Goal: Task Accomplishment & Management: Manage account settings

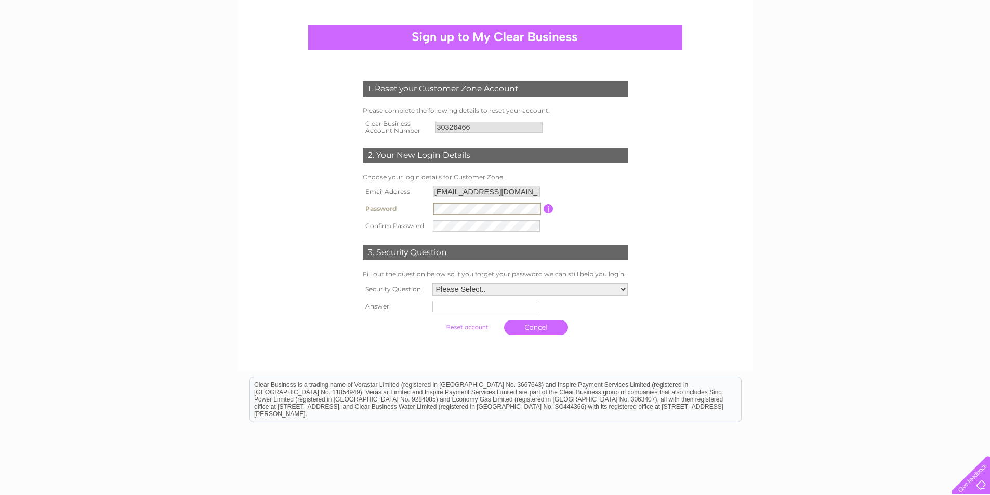
scroll to position [104, 0]
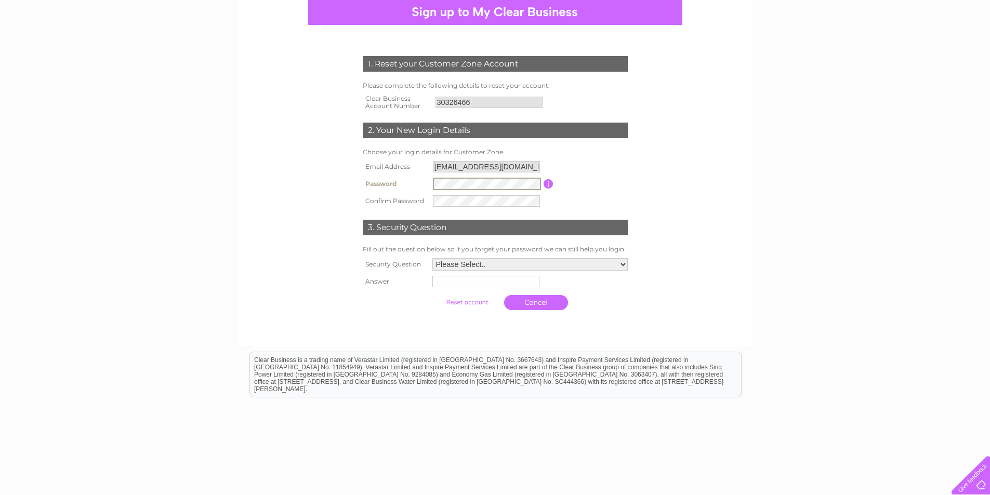
click at [423, 343] on div "1. Reset your Customer Zone Account Please complete the following details to re…" at bounding box center [495, 160] width 515 height 373
click at [475, 102] on input "30326466" at bounding box center [490, 102] width 108 height 12
click at [477, 102] on input "30326466" at bounding box center [490, 102] width 108 height 12
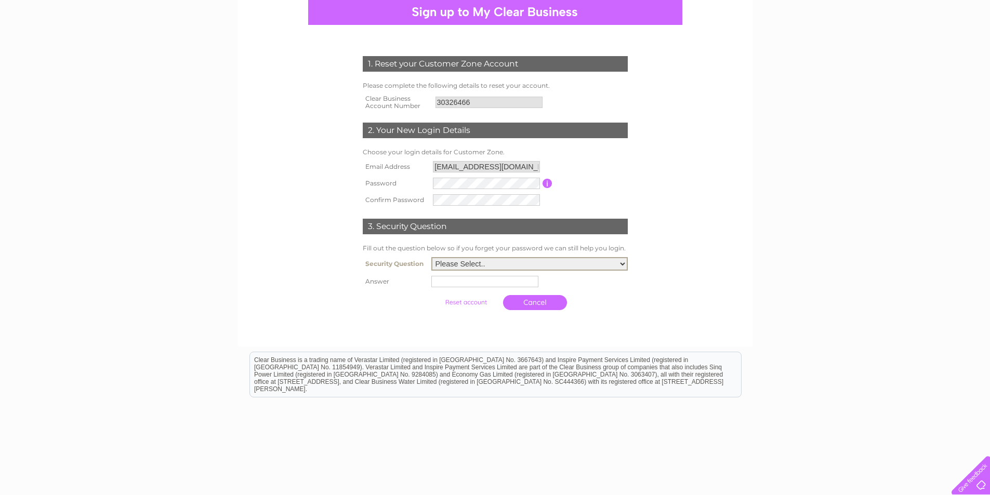
click at [496, 266] on select "Please Select.. In what town or city was your first job? In what town or city d…" at bounding box center [529, 264] width 196 height 14
click at [431, 258] on select "Please Select.. In what town or city was your first job? In what town or city d…" at bounding box center [529, 264] width 196 height 14
click at [471, 284] on input "text" at bounding box center [486, 281] width 108 height 12
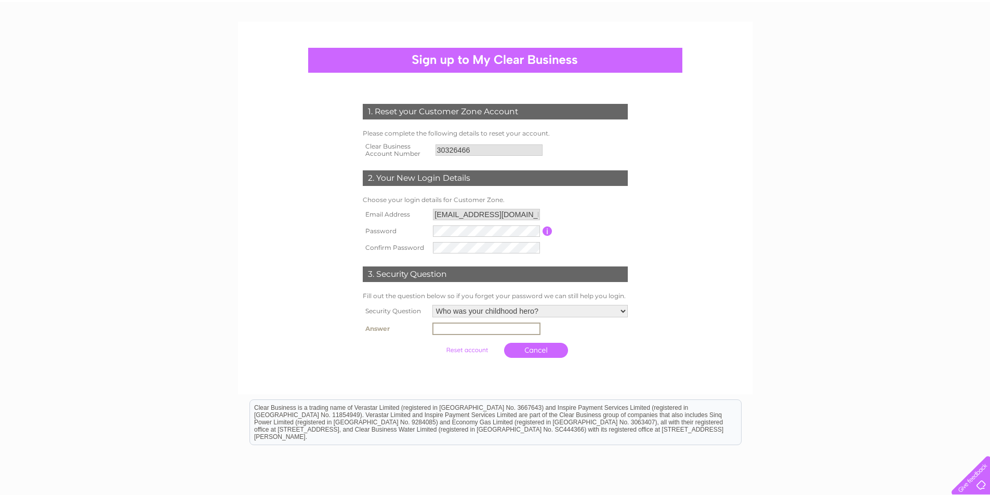
scroll to position [140, 0]
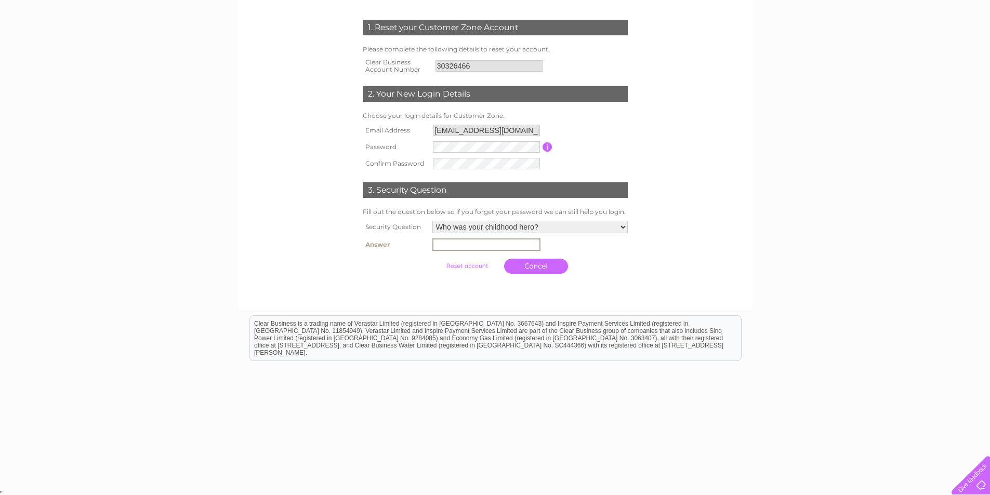
click at [528, 229] on select "Please Select.. In what town or city was your first job? In what town or city d…" at bounding box center [529, 227] width 195 height 12
select select "1"
click at [431, 221] on select "Please Select.. In what town or city was your first job? In what town or city d…" at bounding box center [529, 228] width 196 height 14
click at [493, 247] on input "text" at bounding box center [484, 245] width 107 height 11
type input "Birmingham"
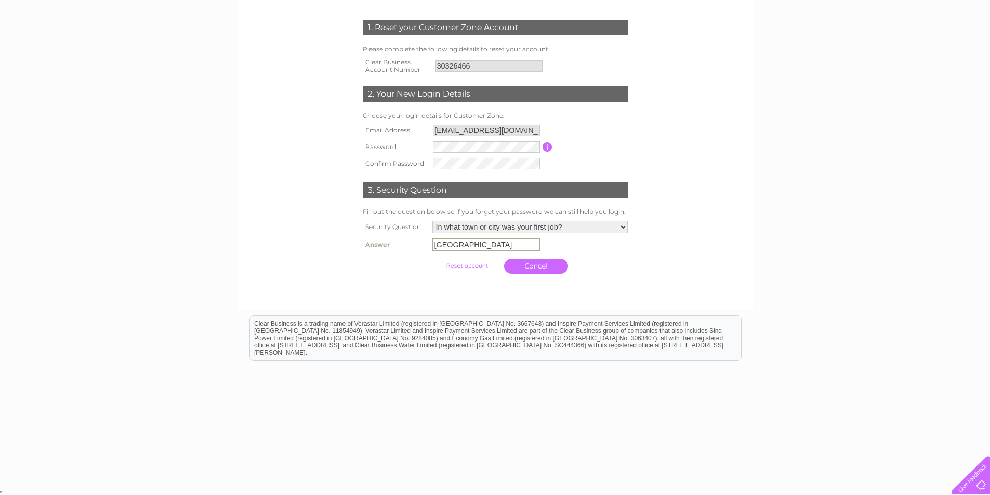
scroll to position [139, 0]
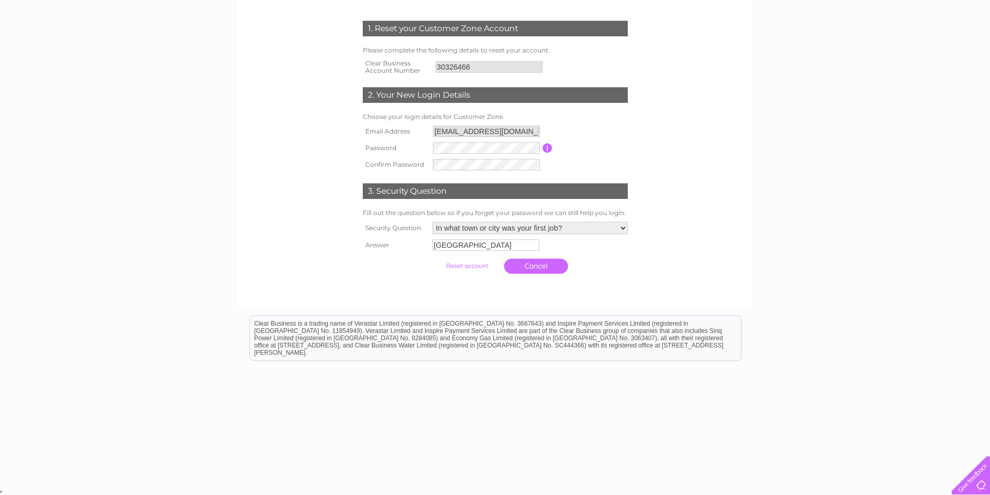
click at [468, 266] on input "submit" at bounding box center [467, 266] width 64 height 15
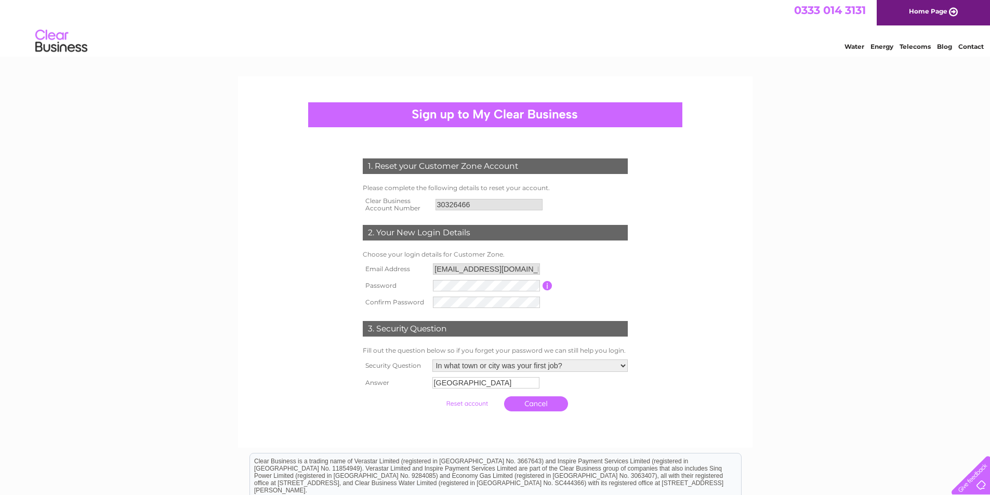
scroll to position [0, 0]
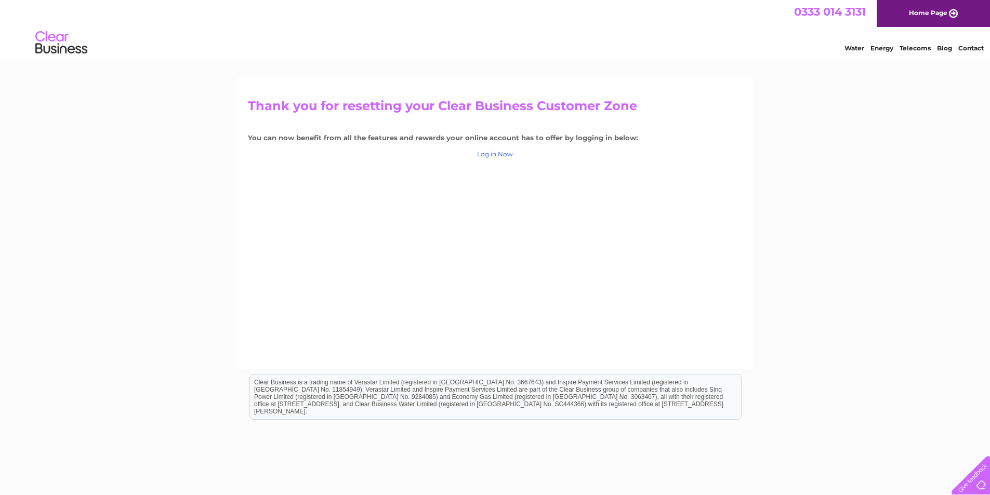
click at [498, 154] on link "Log in Now" at bounding box center [495, 154] width 36 height 8
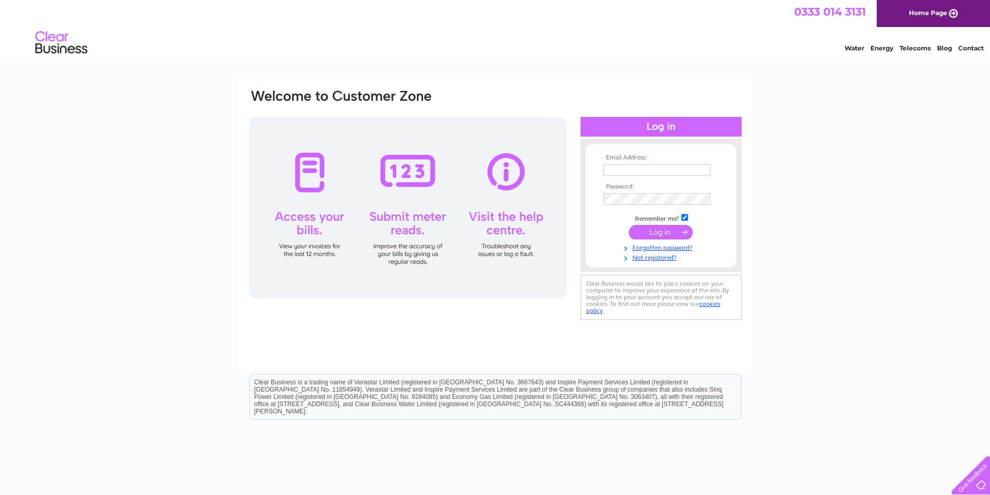
click at [648, 166] on input "text" at bounding box center [656, 169] width 107 height 11
type input "abedizakaria429@gmail.com"
click at [666, 230] on input "submit" at bounding box center [661, 233] width 64 height 15
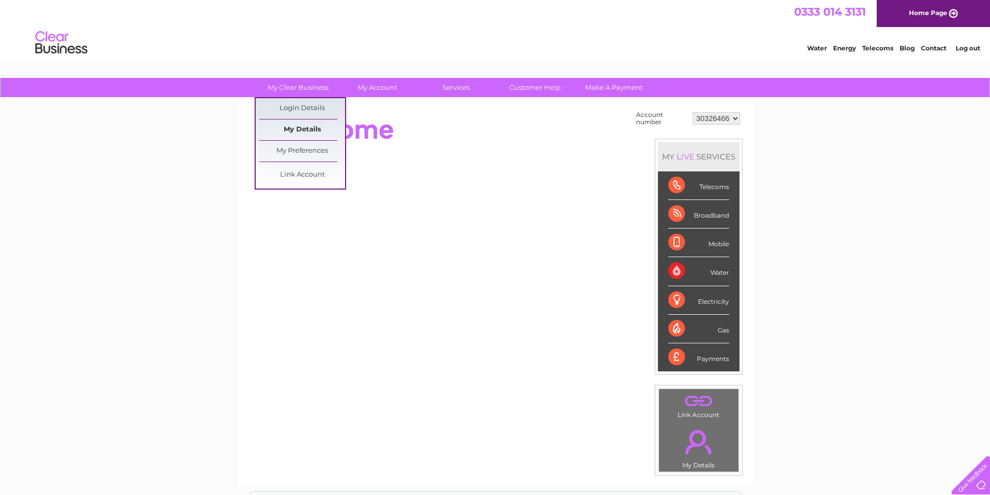
click at [319, 127] on link "My Details" at bounding box center [302, 130] width 86 height 21
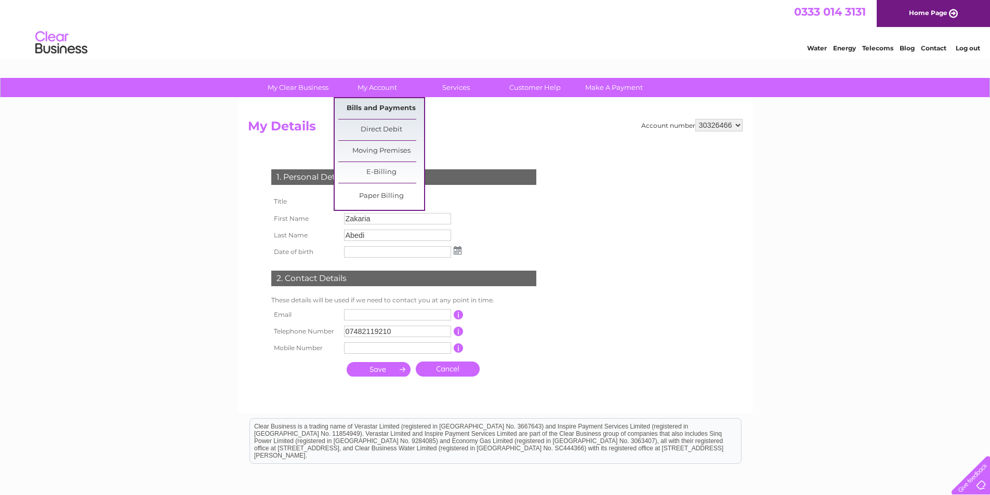
click at [393, 102] on link "Bills and Payments" at bounding box center [381, 108] width 86 height 21
click at [386, 106] on link "Bills and Payments" at bounding box center [381, 108] width 86 height 21
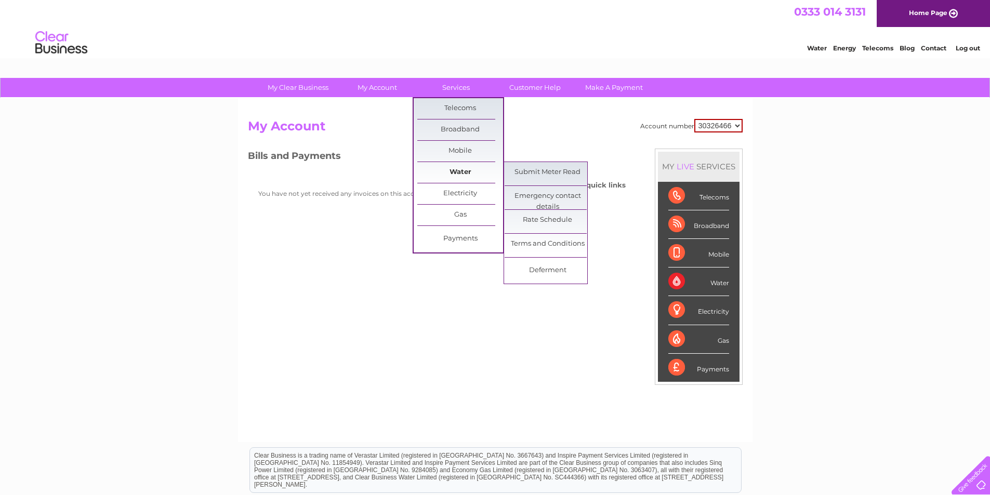
click at [462, 167] on link "Water" at bounding box center [460, 172] width 86 height 21
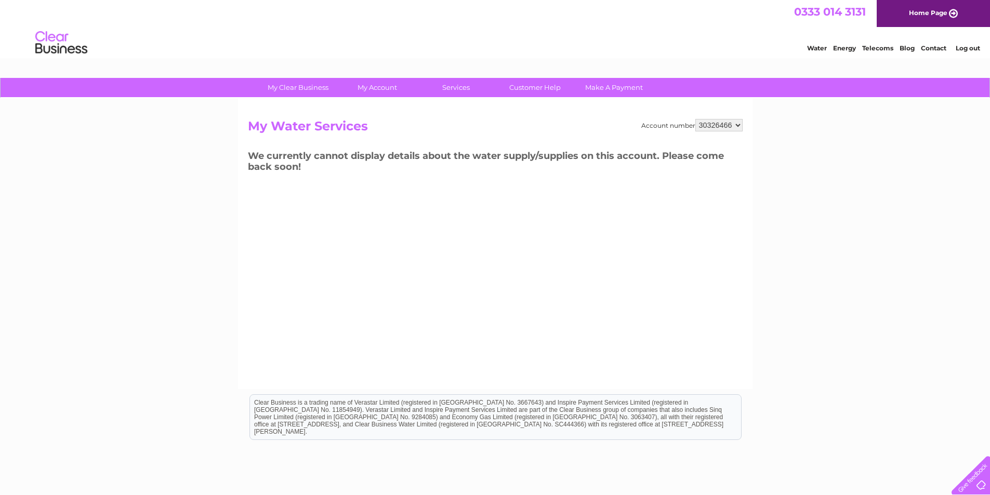
click at [819, 47] on link "Water" at bounding box center [817, 48] width 20 height 8
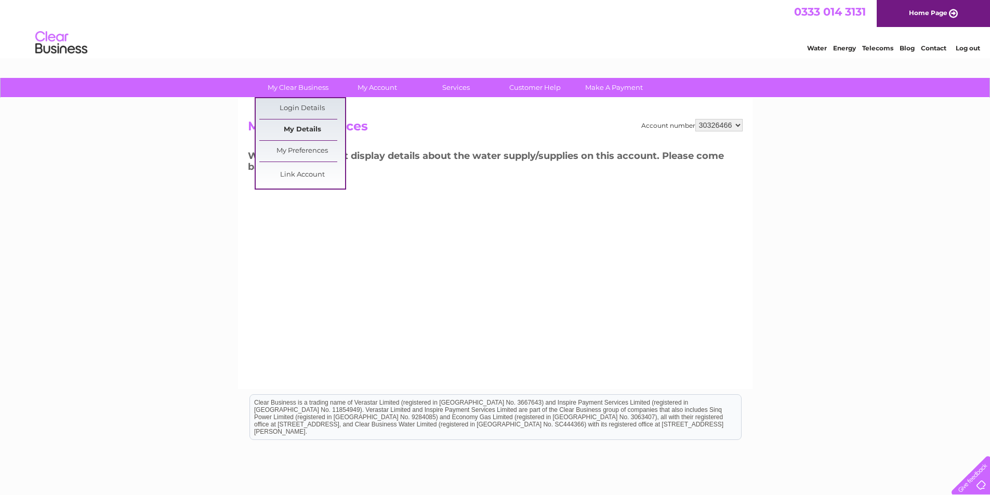
click at [319, 132] on link "My Details" at bounding box center [302, 130] width 86 height 21
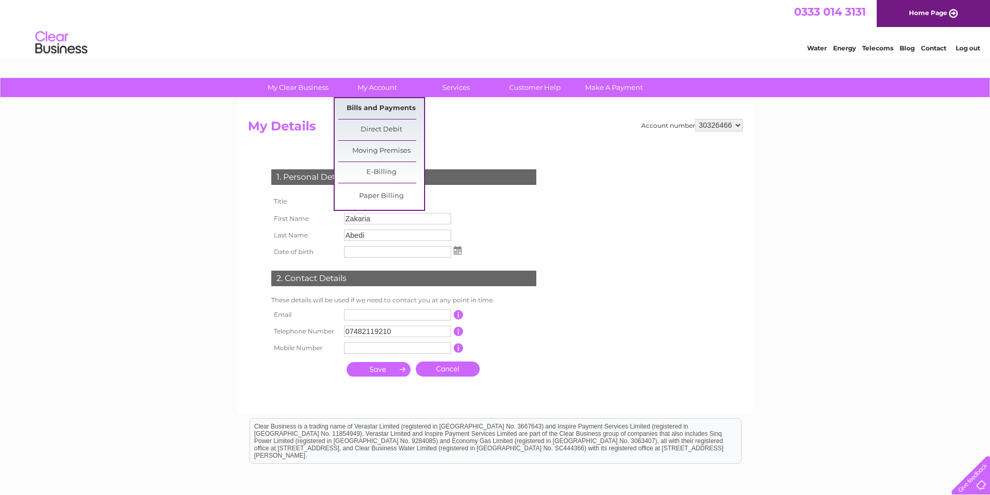
click at [385, 111] on link "Bills and Payments" at bounding box center [381, 108] width 86 height 21
click at [386, 111] on link "Bills and Payments" at bounding box center [381, 108] width 86 height 21
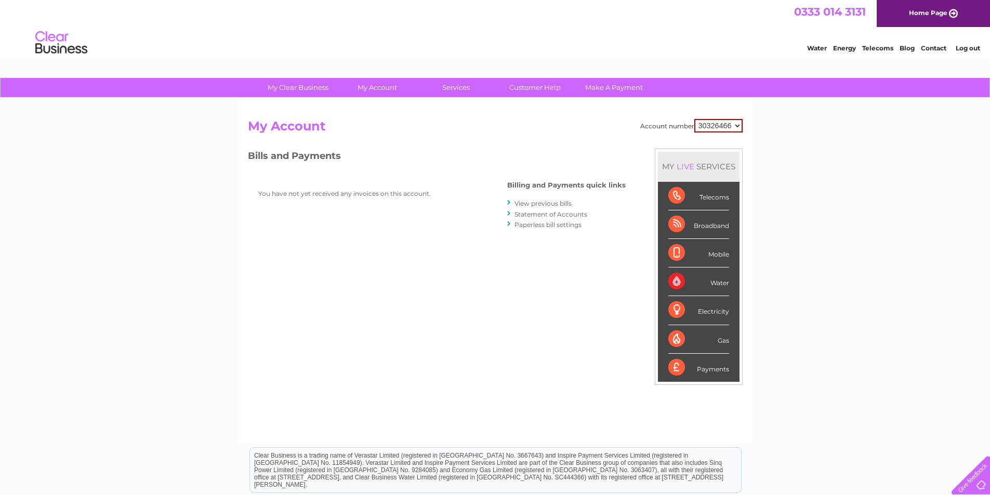
click at [541, 204] on link "View previous bills" at bounding box center [543, 204] width 57 height 8
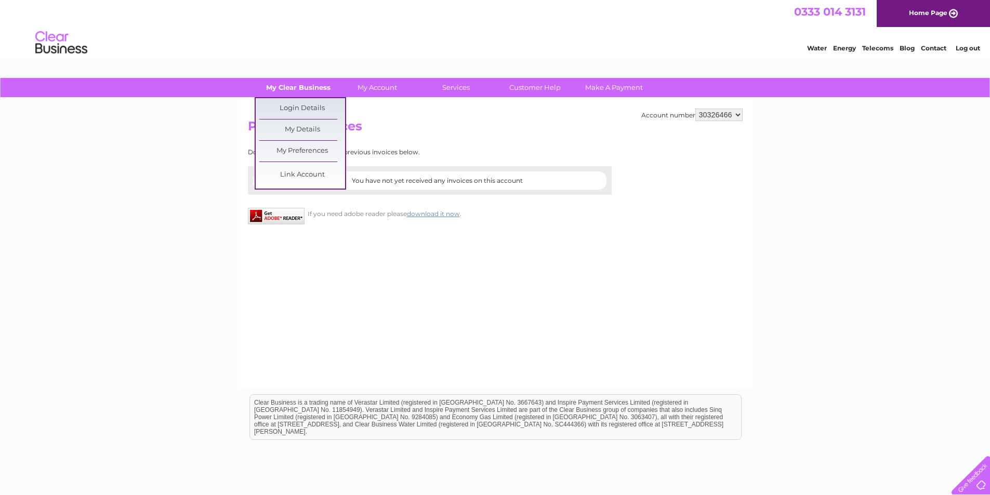
click at [301, 86] on link "My Clear Business" at bounding box center [298, 87] width 86 height 19
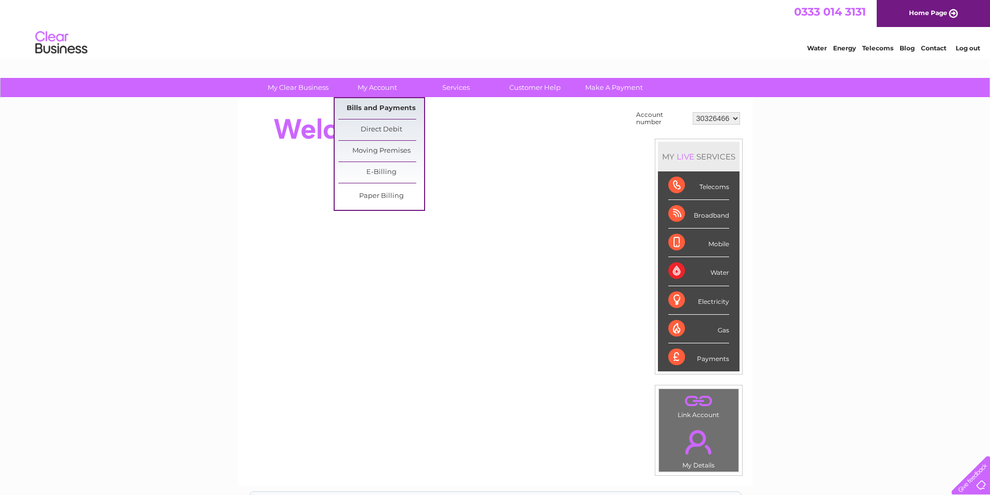
click at [396, 111] on link "Bills and Payments" at bounding box center [381, 108] width 86 height 21
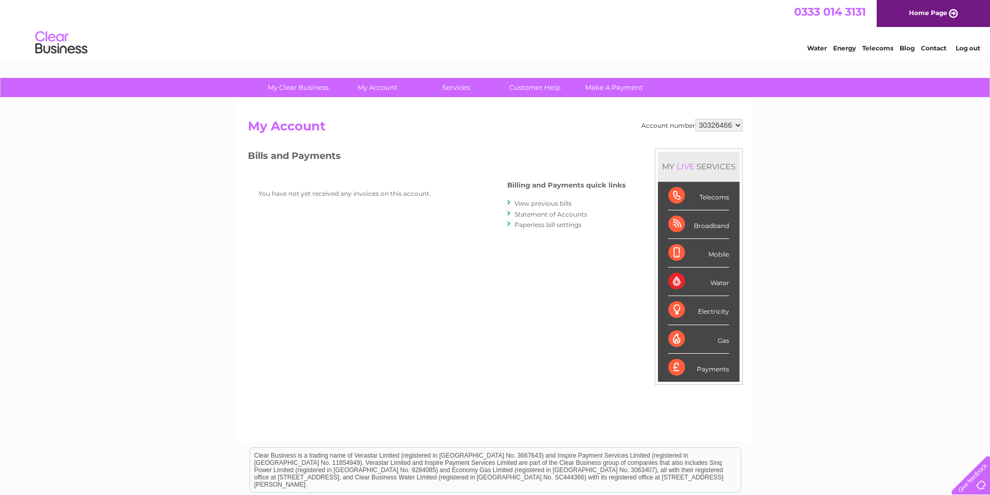
click at [548, 202] on link "View previous bills" at bounding box center [543, 204] width 57 height 8
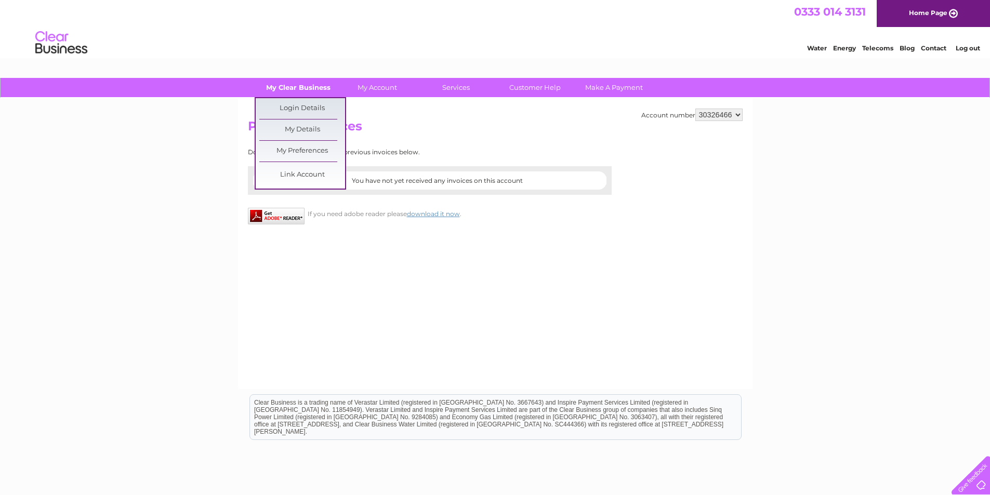
click at [317, 89] on link "My Clear Business" at bounding box center [298, 87] width 86 height 19
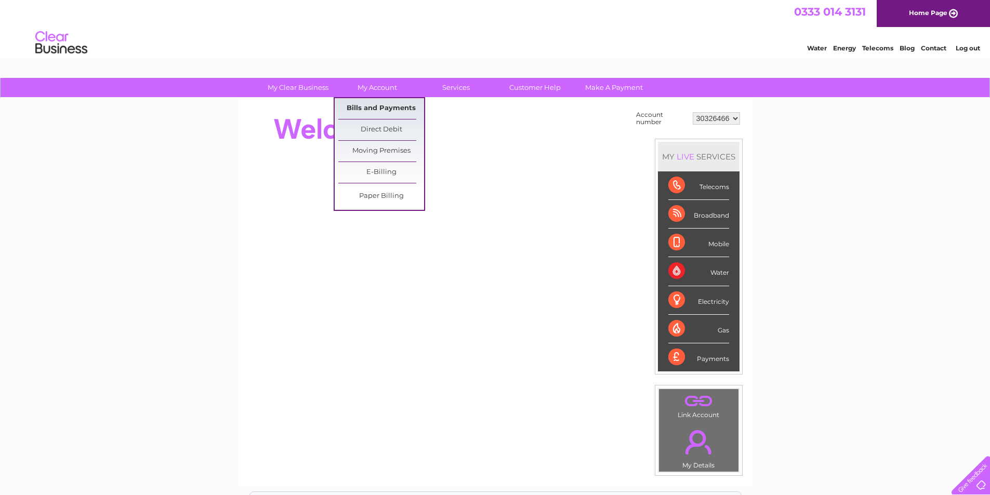
click at [392, 104] on link "Bills and Payments" at bounding box center [381, 108] width 86 height 21
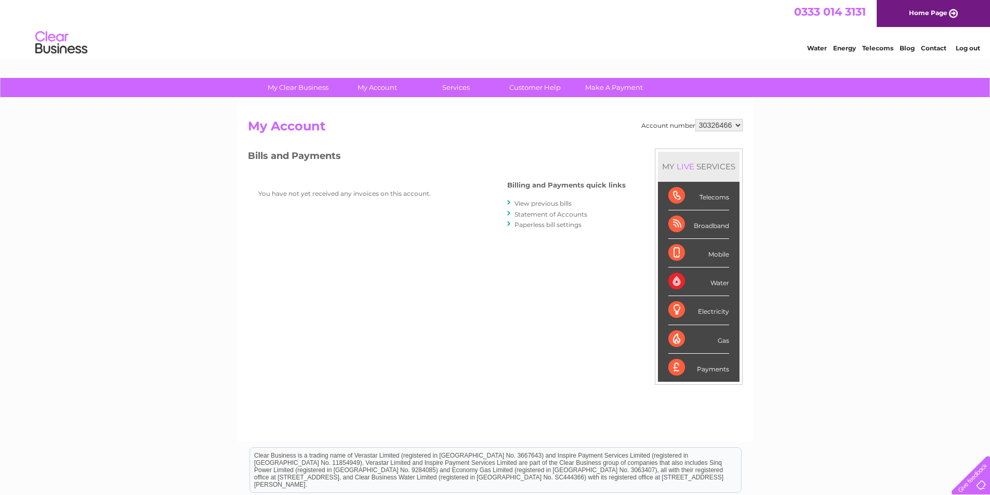
click at [551, 215] on link "Statement of Accounts" at bounding box center [551, 215] width 73 height 8
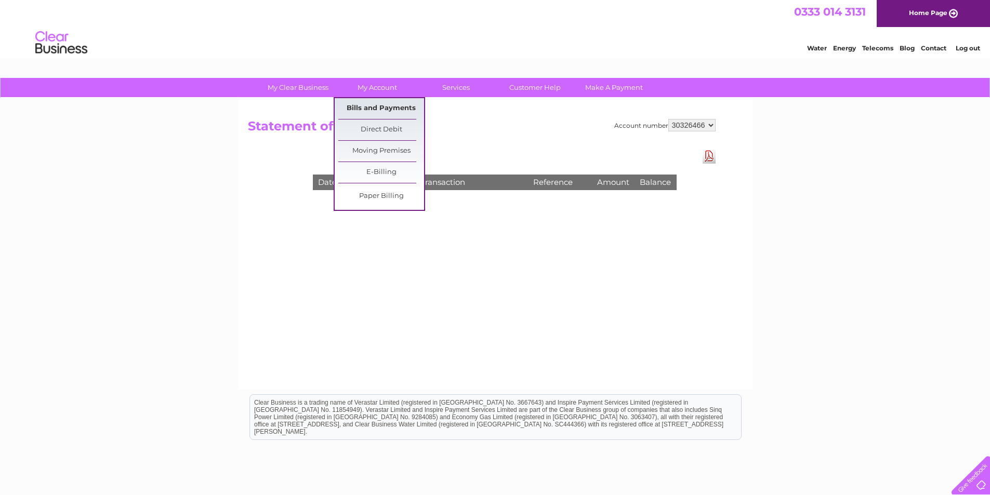
click at [388, 107] on link "Bills and Payments" at bounding box center [381, 108] width 86 height 21
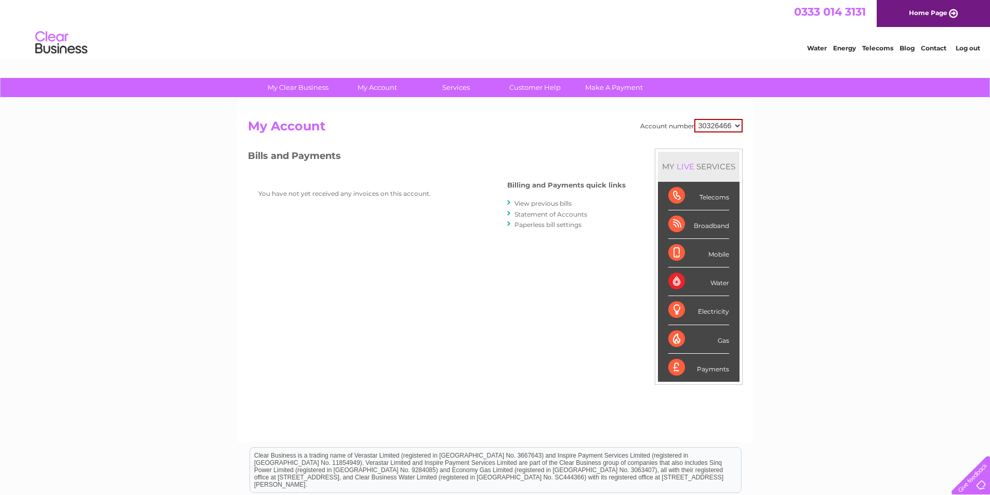
click at [547, 204] on link "View previous bills" at bounding box center [543, 204] width 57 height 8
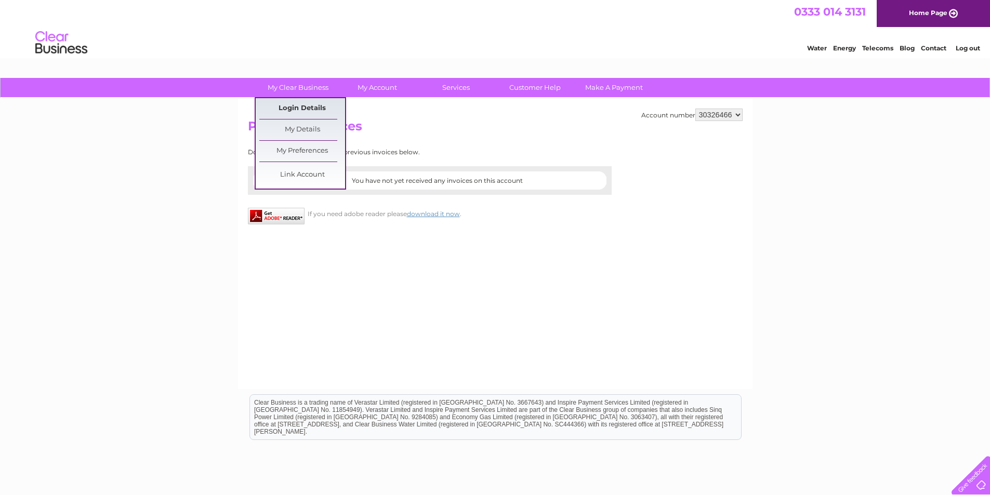
click at [306, 109] on link "Login Details" at bounding box center [302, 108] width 86 height 21
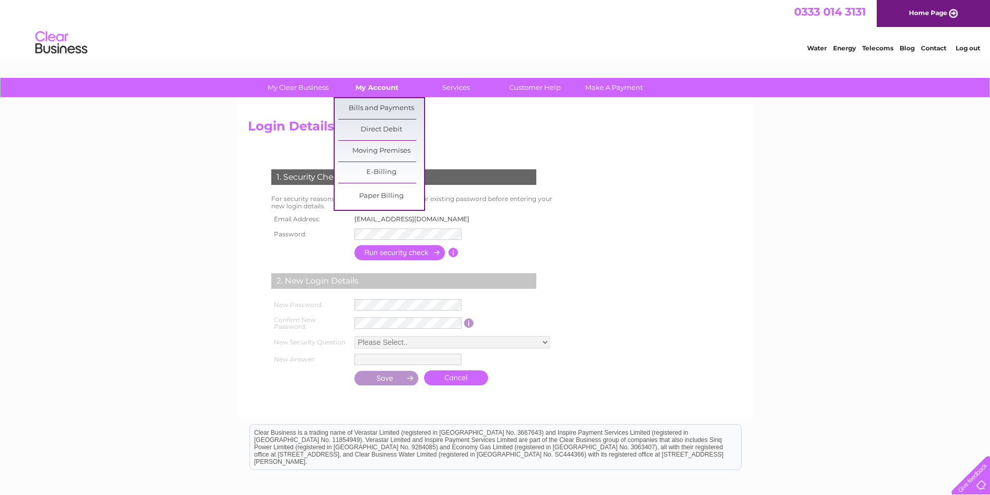
click at [376, 84] on link "My Account" at bounding box center [377, 87] width 86 height 19
